Goal: Check status: Check status

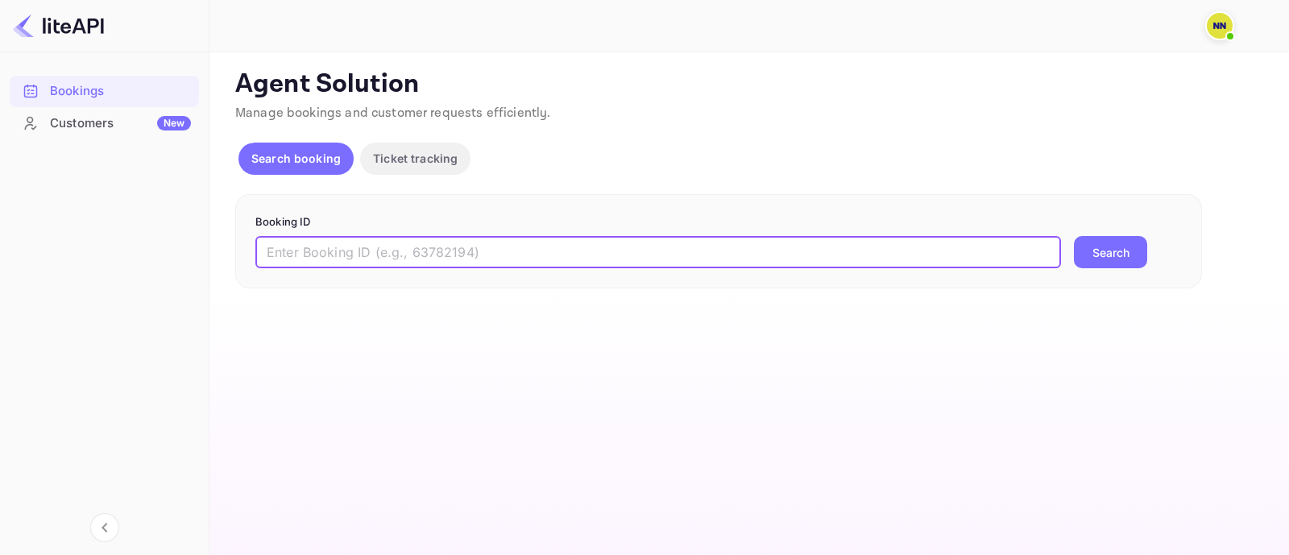
click at [295, 248] on input "text" at bounding box center [658, 252] width 806 height 32
paste input "8182484"
type input "8182484"
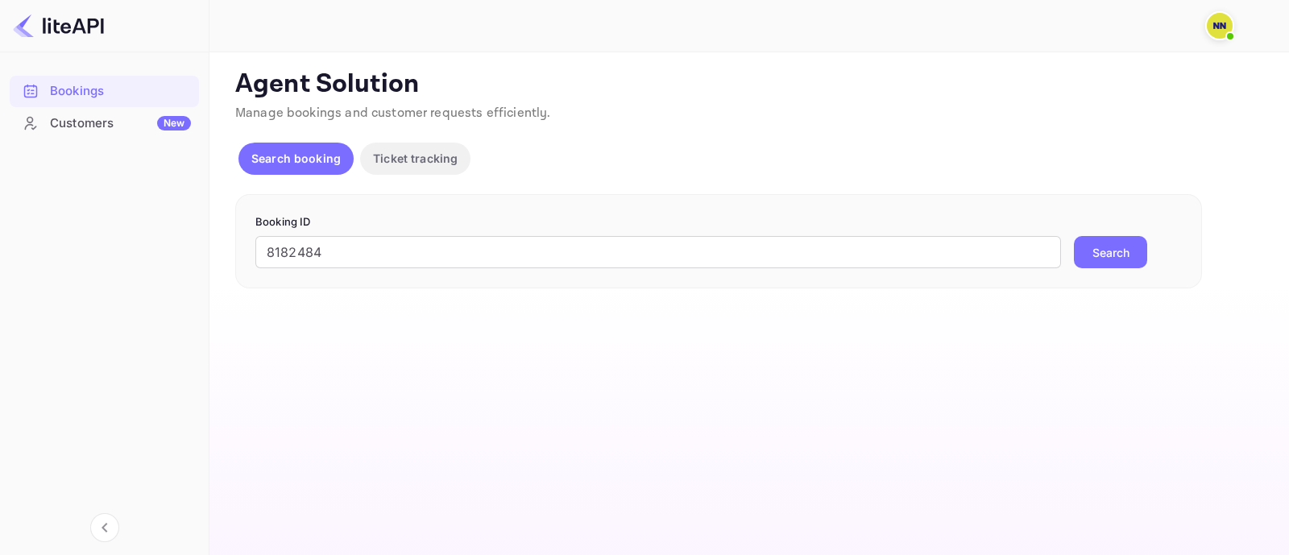
click at [1099, 250] on button "Search" at bounding box center [1110, 252] width 73 height 32
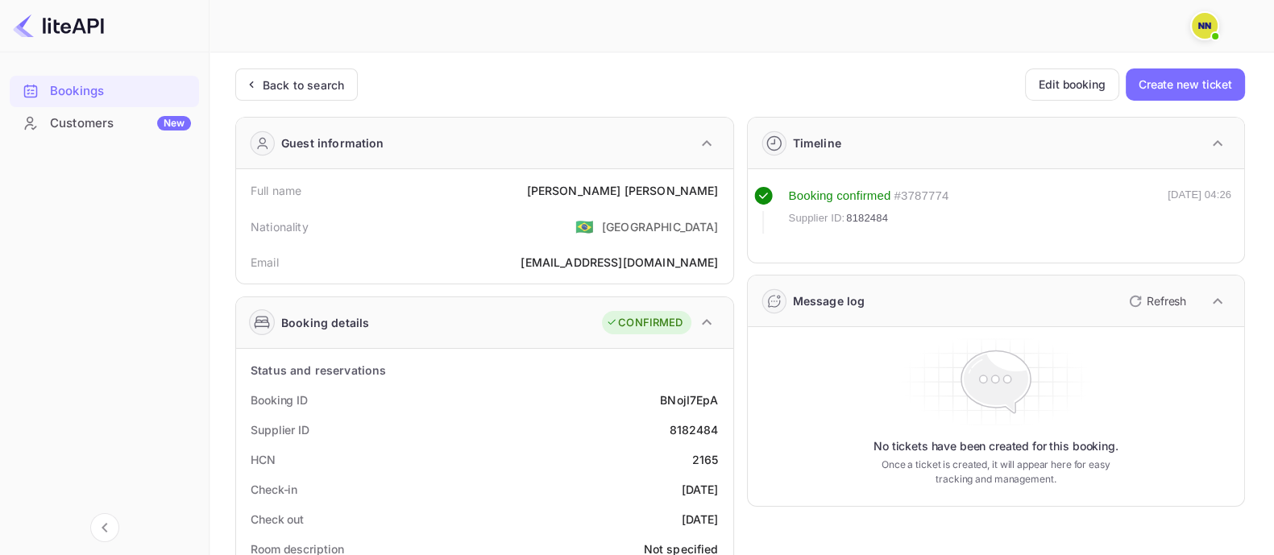
click at [709, 461] on div "2165" at bounding box center [705, 459] width 27 height 17
copy div "2165"
click at [306, 77] on div "Back to search" at bounding box center [303, 85] width 81 height 17
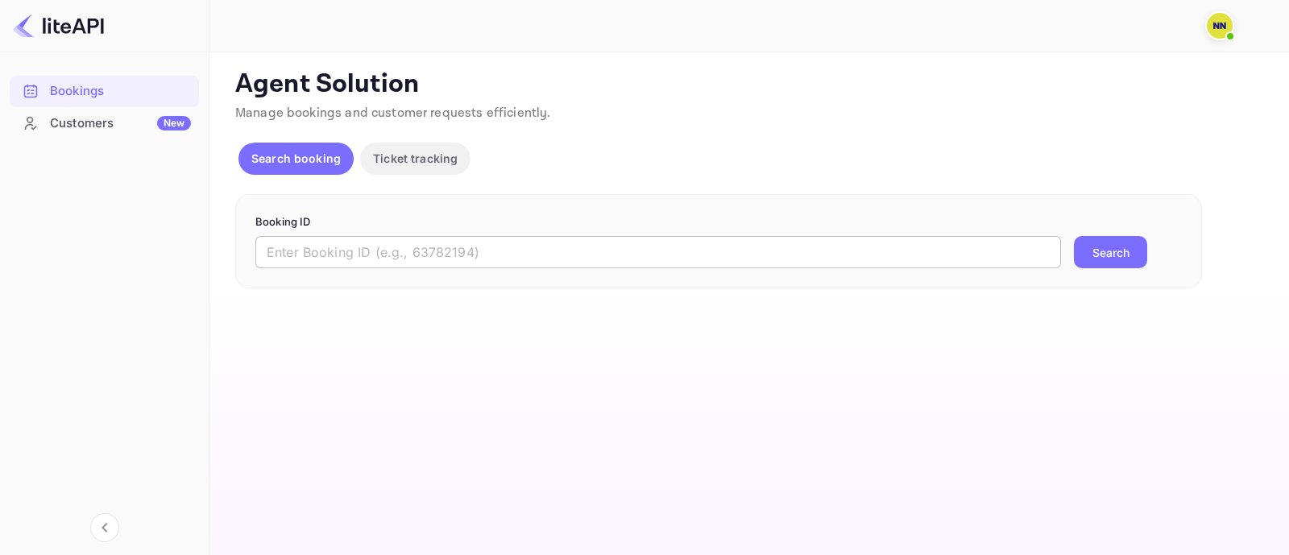
drag, startPoint x: 303, startPoint y: 251, endPoint x: 333, endPoint y: 255, distance: 30.1
click at [304, 251] on input "text" at bounding box center [658, 252] width 806 height 32
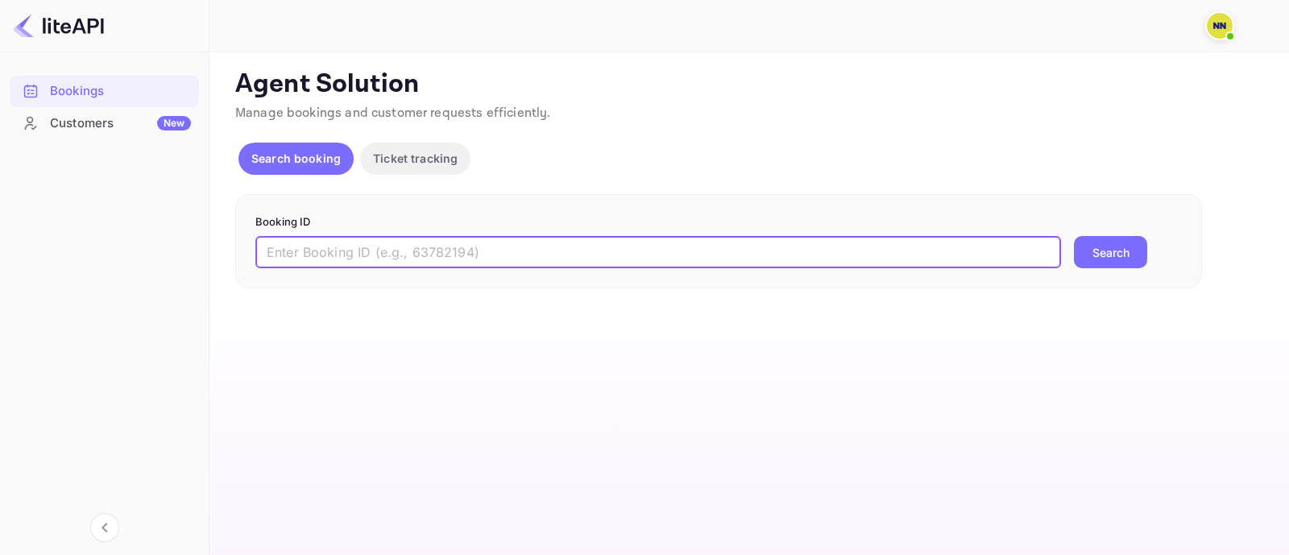
paste input "8598963"
type input "8598963"
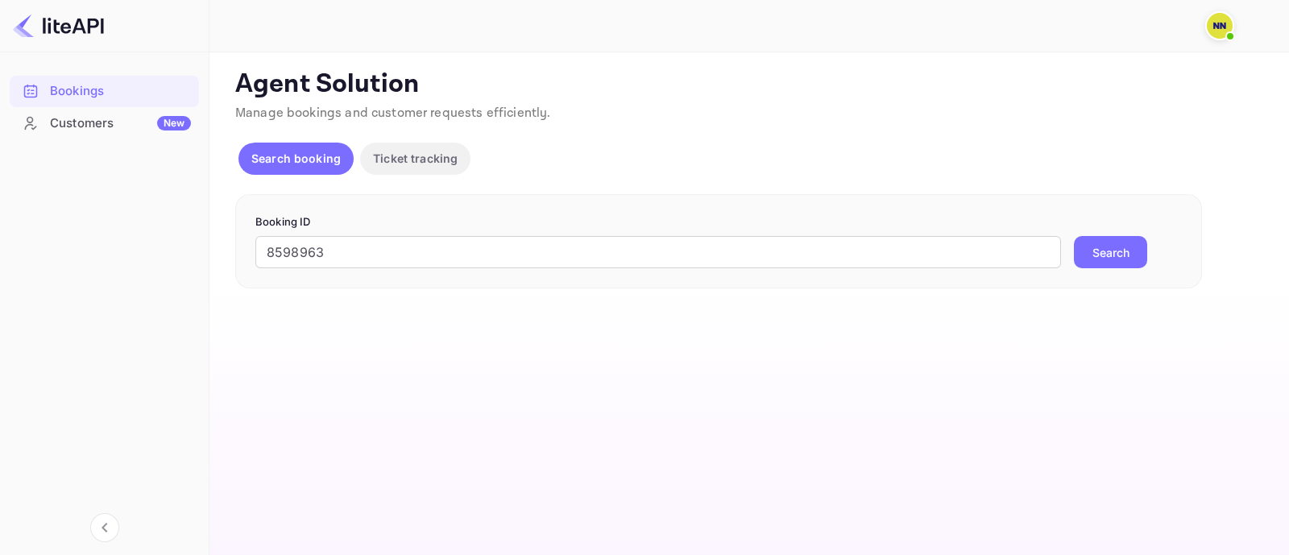
click at [1108, 241] on button "Search" at bounding box center [1110, 252] width 73 height 32
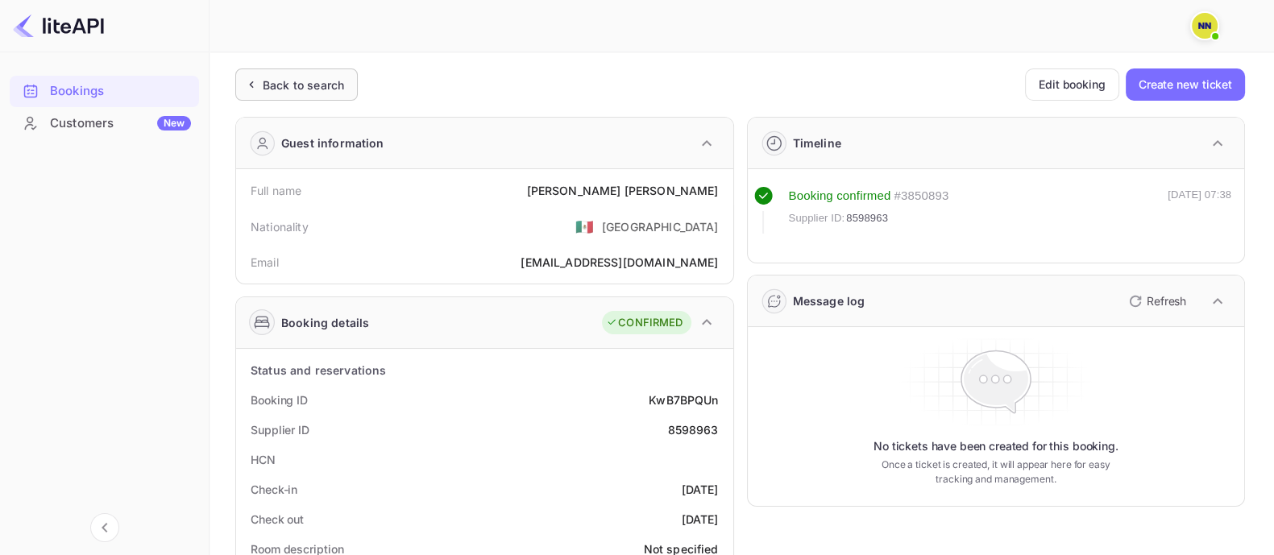
click at [310, 88] on div "Back to search" at bounding box center [303, 85] width 81 height 17
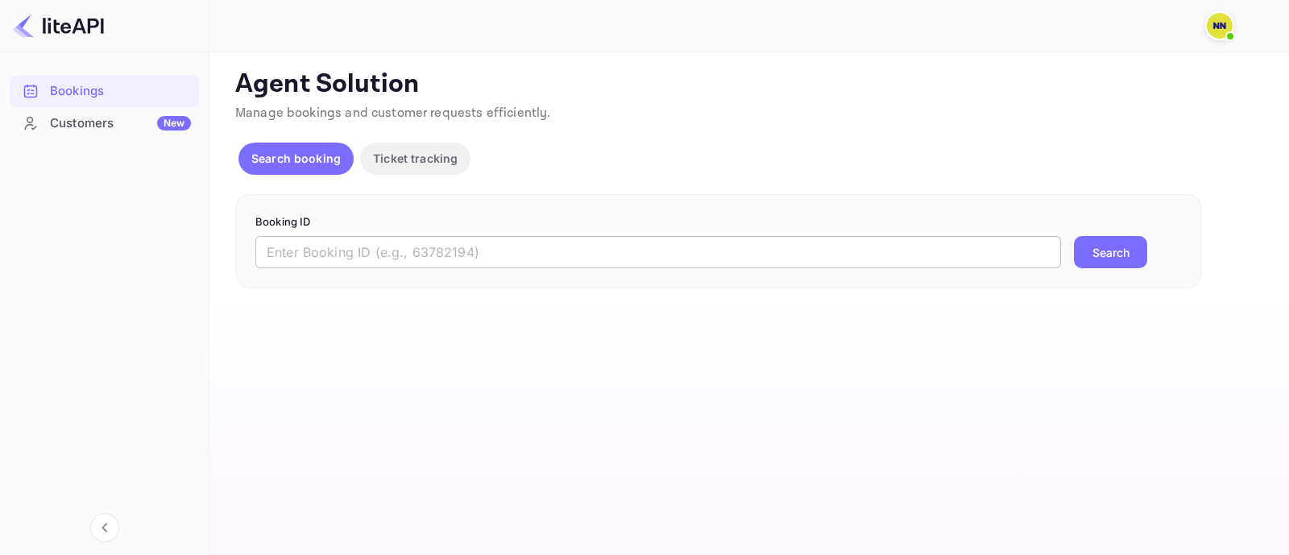
drag, startPoint x: 293, startPoint y: 247, endPoint x: 417, endPoint y: 253, distance: 123.4
click at [294, 247] on input "text" at bounding box center [658, 252] width 806 height 32
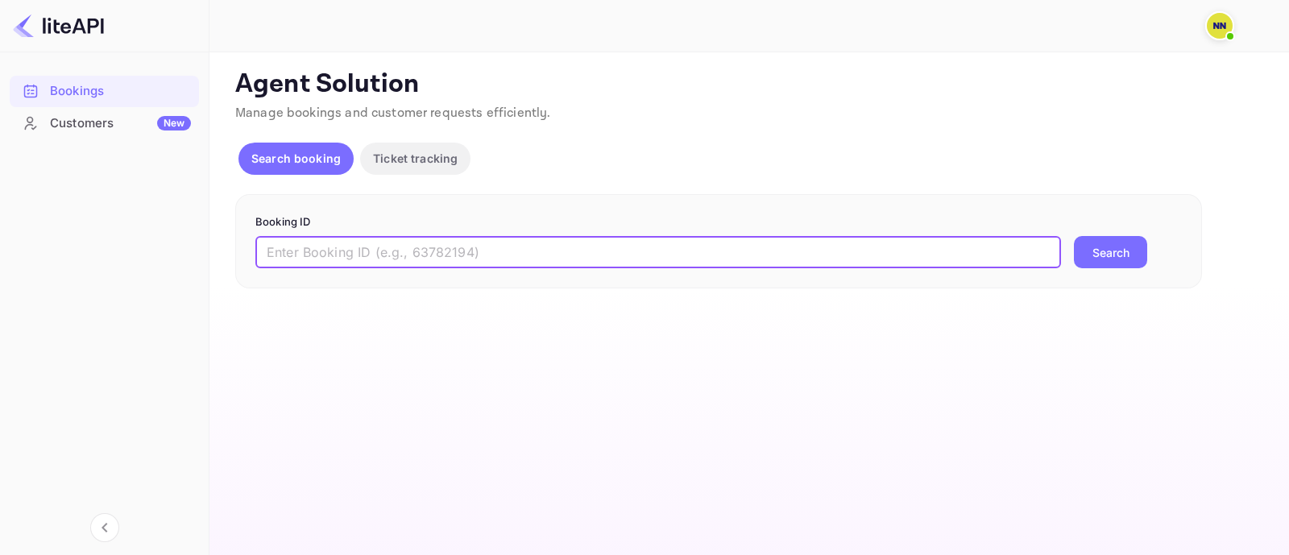
paste input "8767954"
type input "8767954"
click at [1102, 266] on button "Search" at bounding box center [1110, 252] width 73 height 32
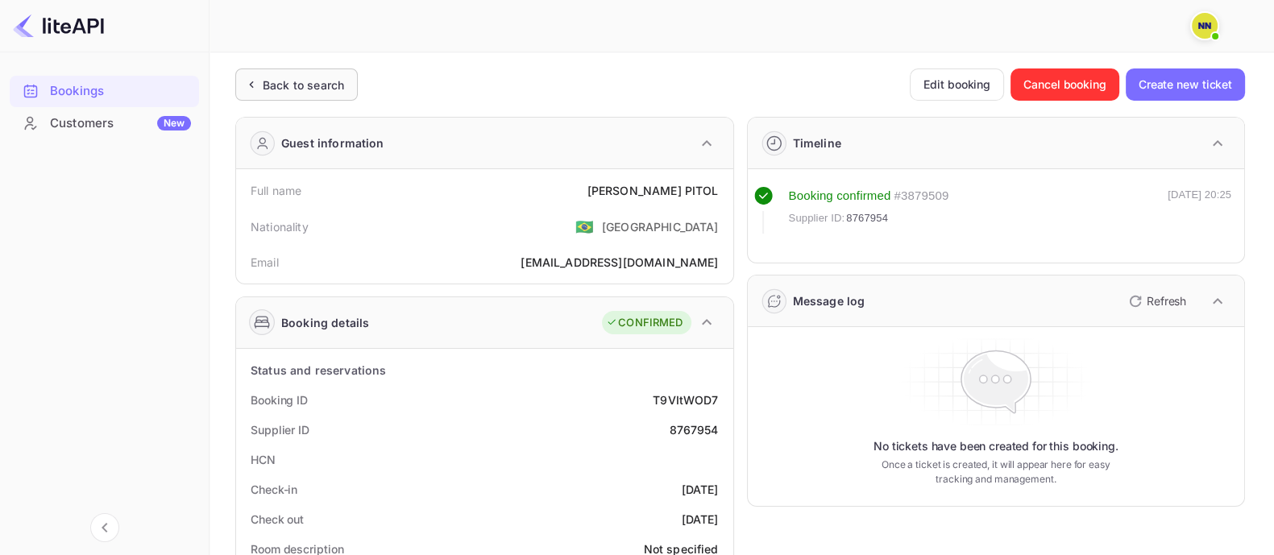
click at [321, 86] on div "Back to search" at bounding box center [303, 85] width 81 height 17
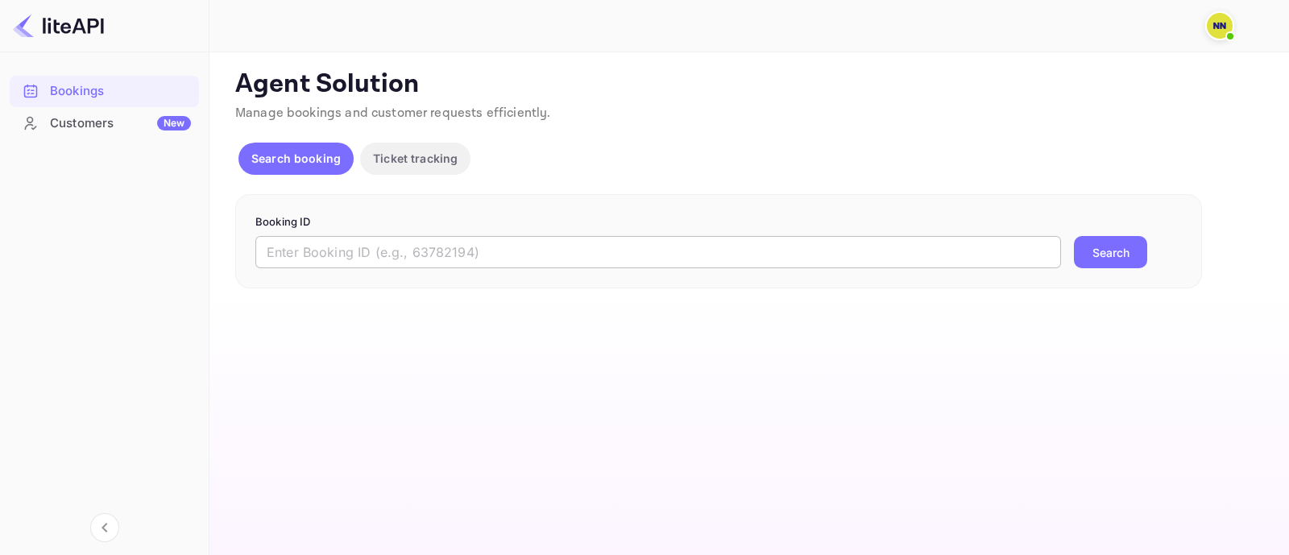
drag, startPoint x: 359, startPoint y: 251, endPoint x: 369, endPoint y: 249, distance: 10.6
click at [359, 251] on input "text" at bounding box center [658, 252] width 806 height 32
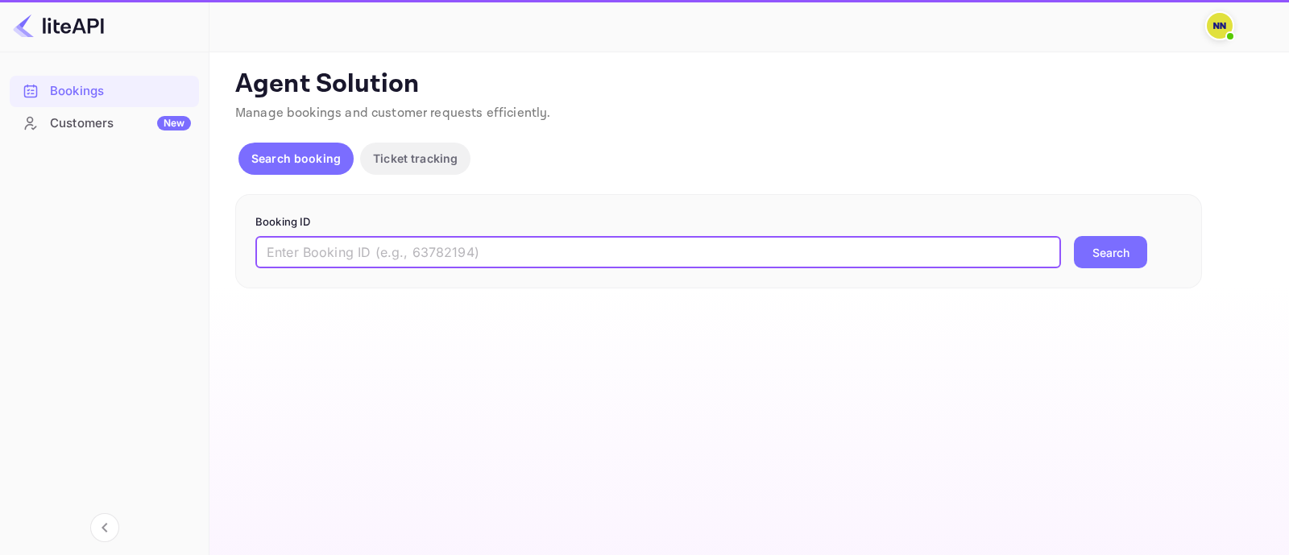
paste input "8430276"
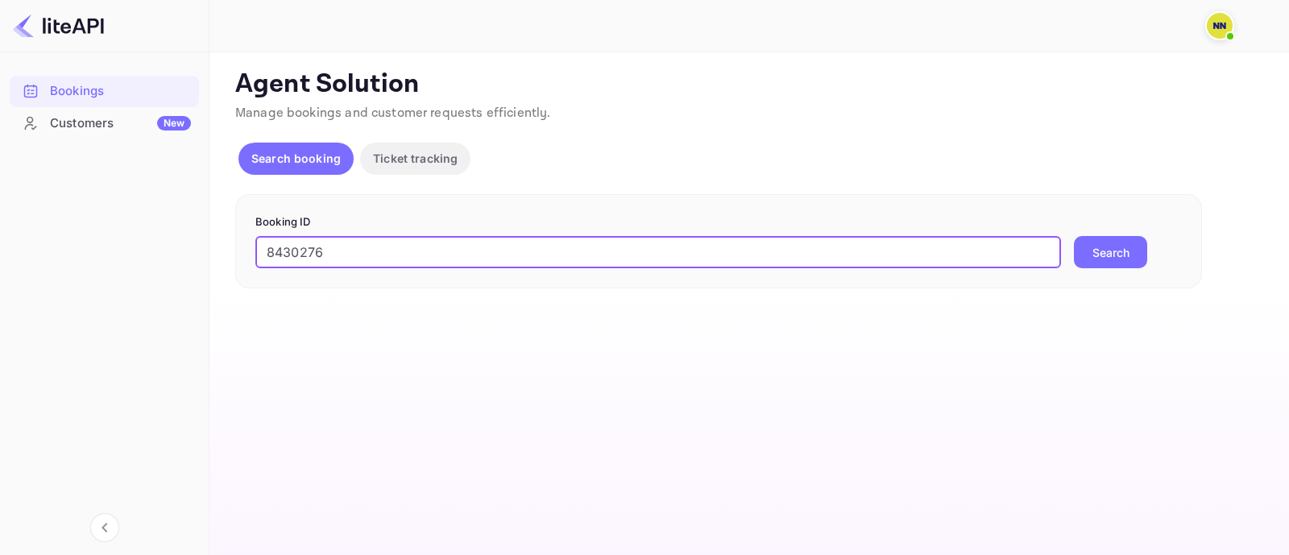
type input "8430276"
click at [1113, 243] on button "Search" at bounding box center [1110, 252] width 73 height 32
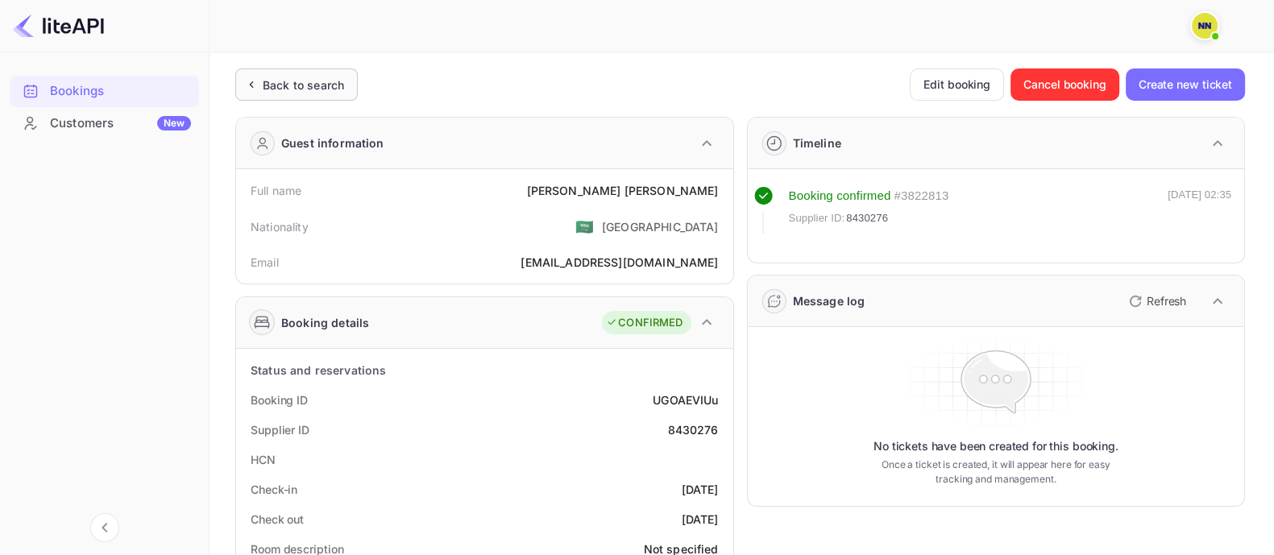
click at [333, 85] on div "Back to search" at bounding box center [303, 85] width 81 height 17
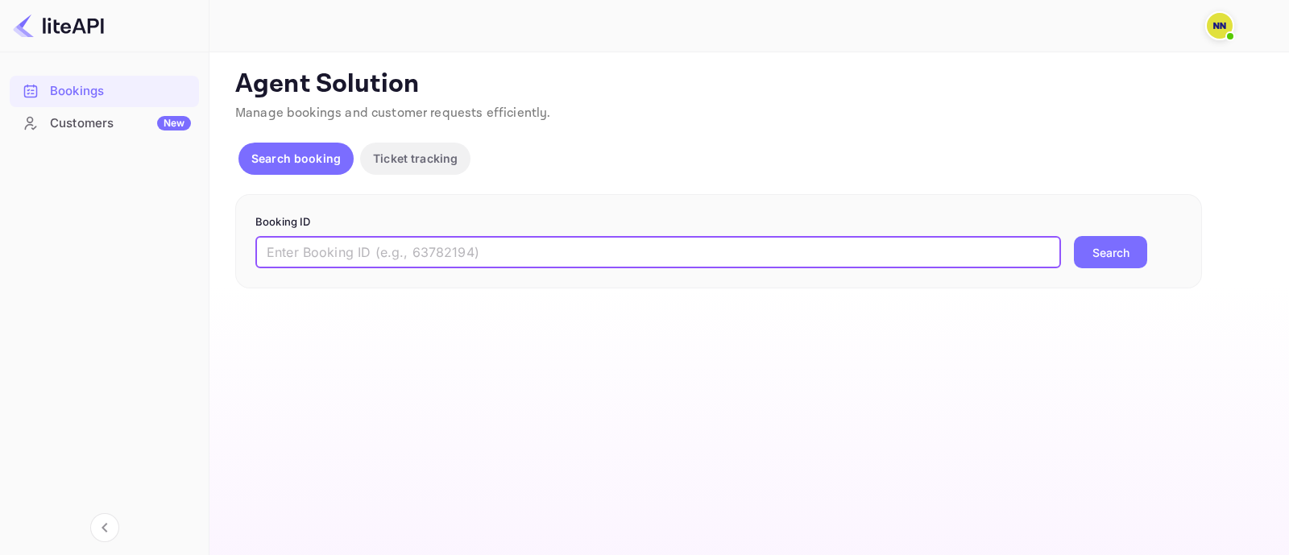
click at [323, 247] on input "text" at bounding box center [658, 252] width 806 height 32
paste input "9013039"
type input "9013039"
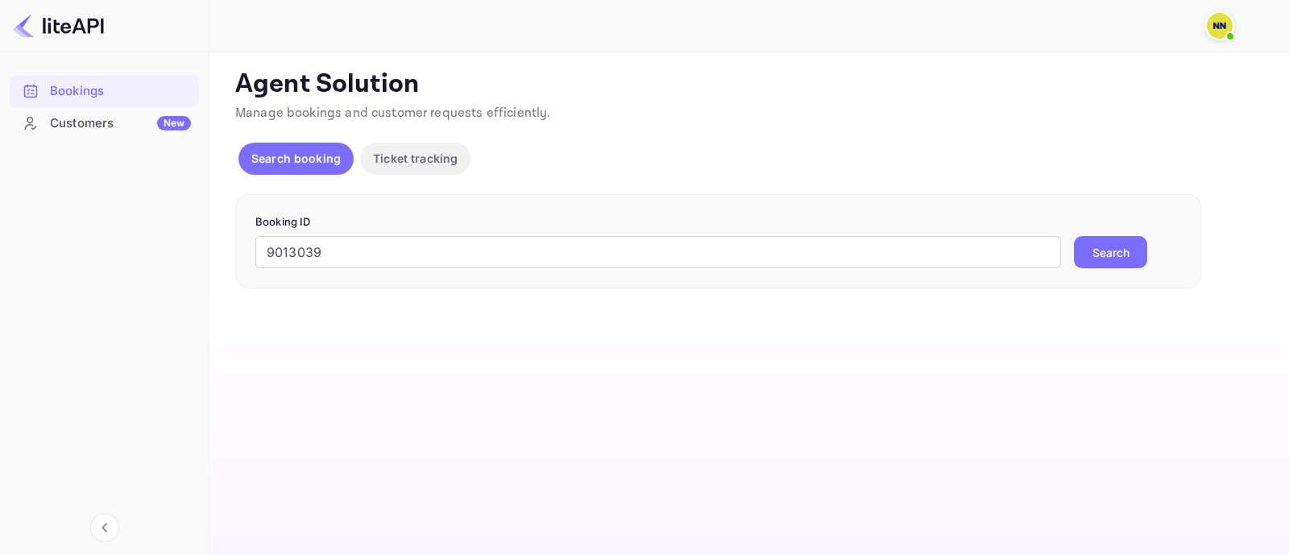
click at [1102, 256] on button "Search" at bounding box center [1110, 252] width 73 height 32
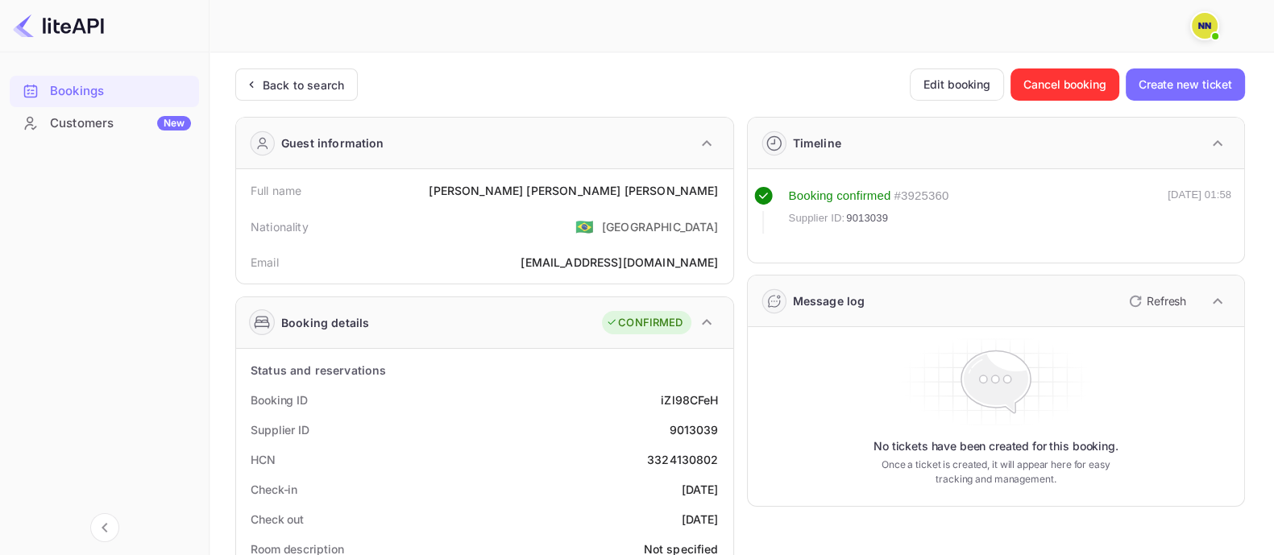
click at [694, 453] on div "3324130802" at bounding box center [683, 459] width 72 height 17
copy div "3324130802"
